Goal: Check status

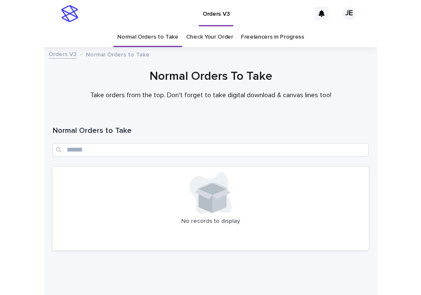
scroll to position [27, 0]
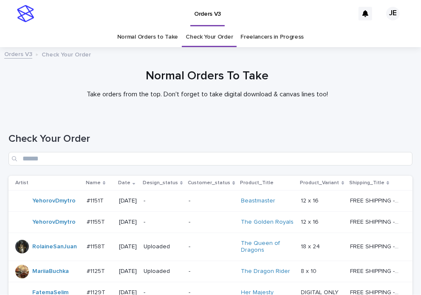
click at [116, 104] on div "Normal Orders To Take Take orders from the top. Don't forget to take digital do…" at bounding box center [207, 87] width 415 height 36
